Goal: Transaction & Acquisition: Purchase product/service

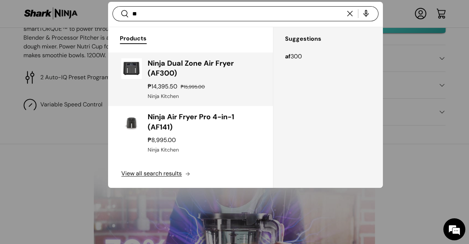
type input "**"
click at [209, 55] on link "Ninja Dual Zone Air Fryer (AF300) ₱14,395.50 ₱15,995.00 Unit price / Unavailabl…" at bounding box center [190, 78] width 164 height 53
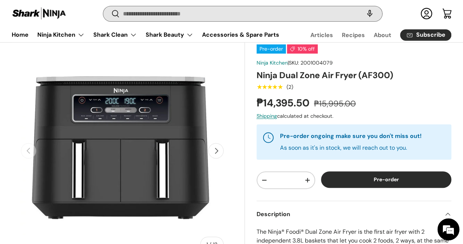
click at [224, 16] on input "Search" at bounding box center [242, 13] width 279 height 15
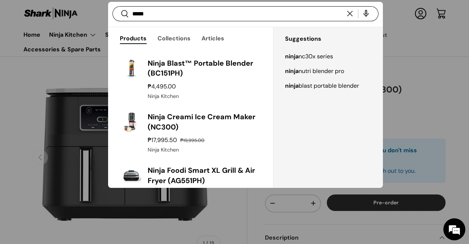
type input "*****"
